Goal: Check status

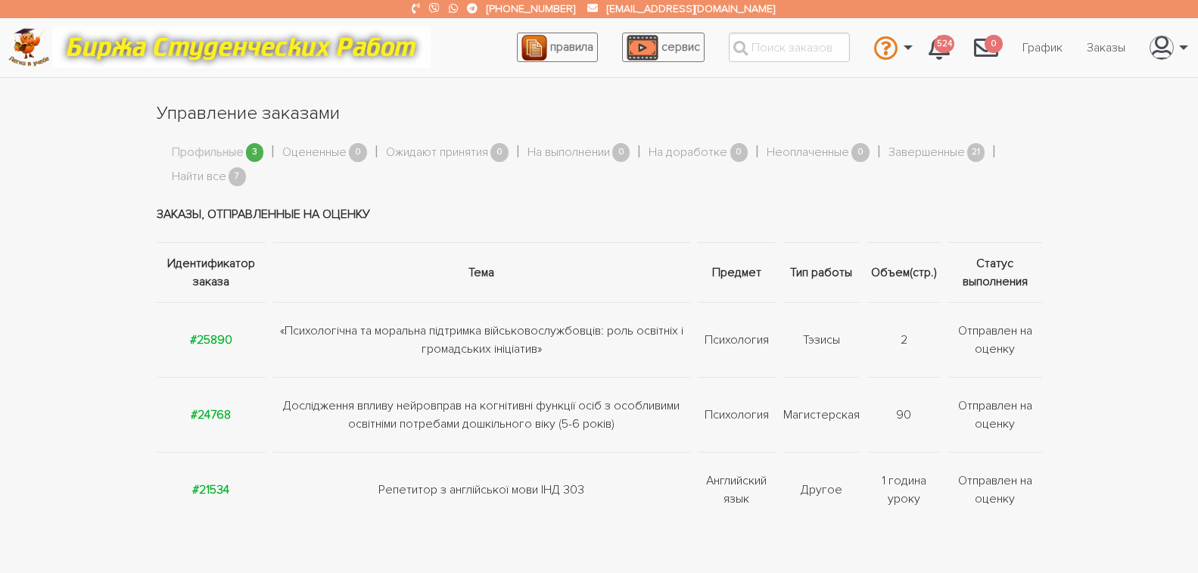
click at [213, 336] on strong "#25890" at bounding box center [211, 339] width 42 height 15
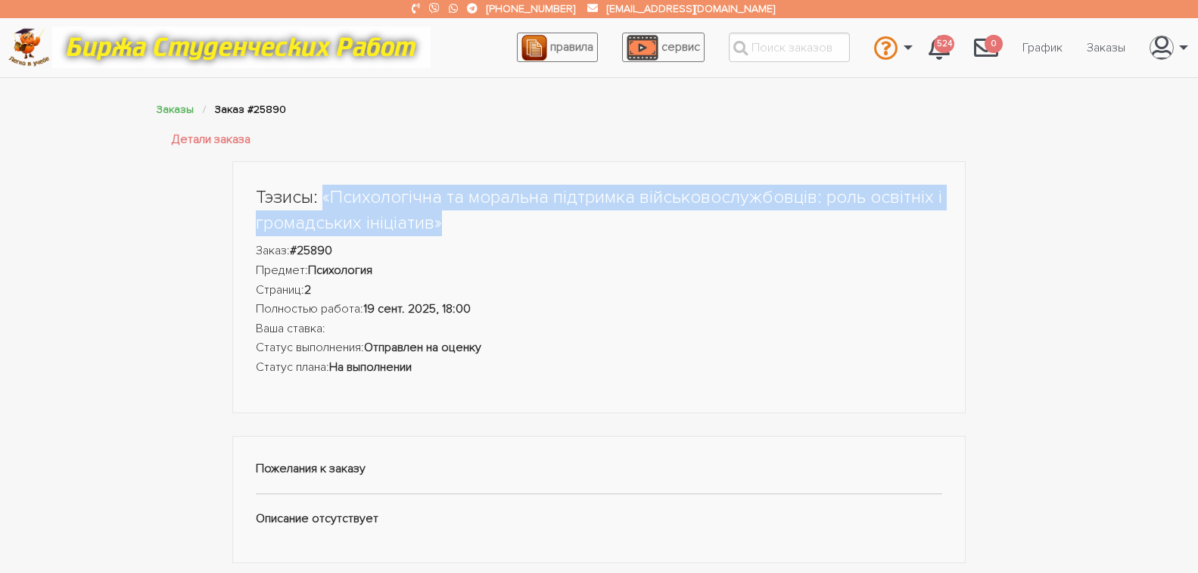
drag, startPoint x: 325, startPoint y: 195, endPoint x: 472, endPoint y: 235, distance: 152.2
click at [472, 235] on h1 "Тэзисы: «Психологічна та моральна підтримка військовослужбовців: роль освітніх …" at bounding box center [599, 210] width 687 height 51
copy h1 "«Психологічна та моральна підтримка військовослужбовців: роль освітніх і громад…"
